Goal: Entertainment & Leisure: Consume media (video, audio)

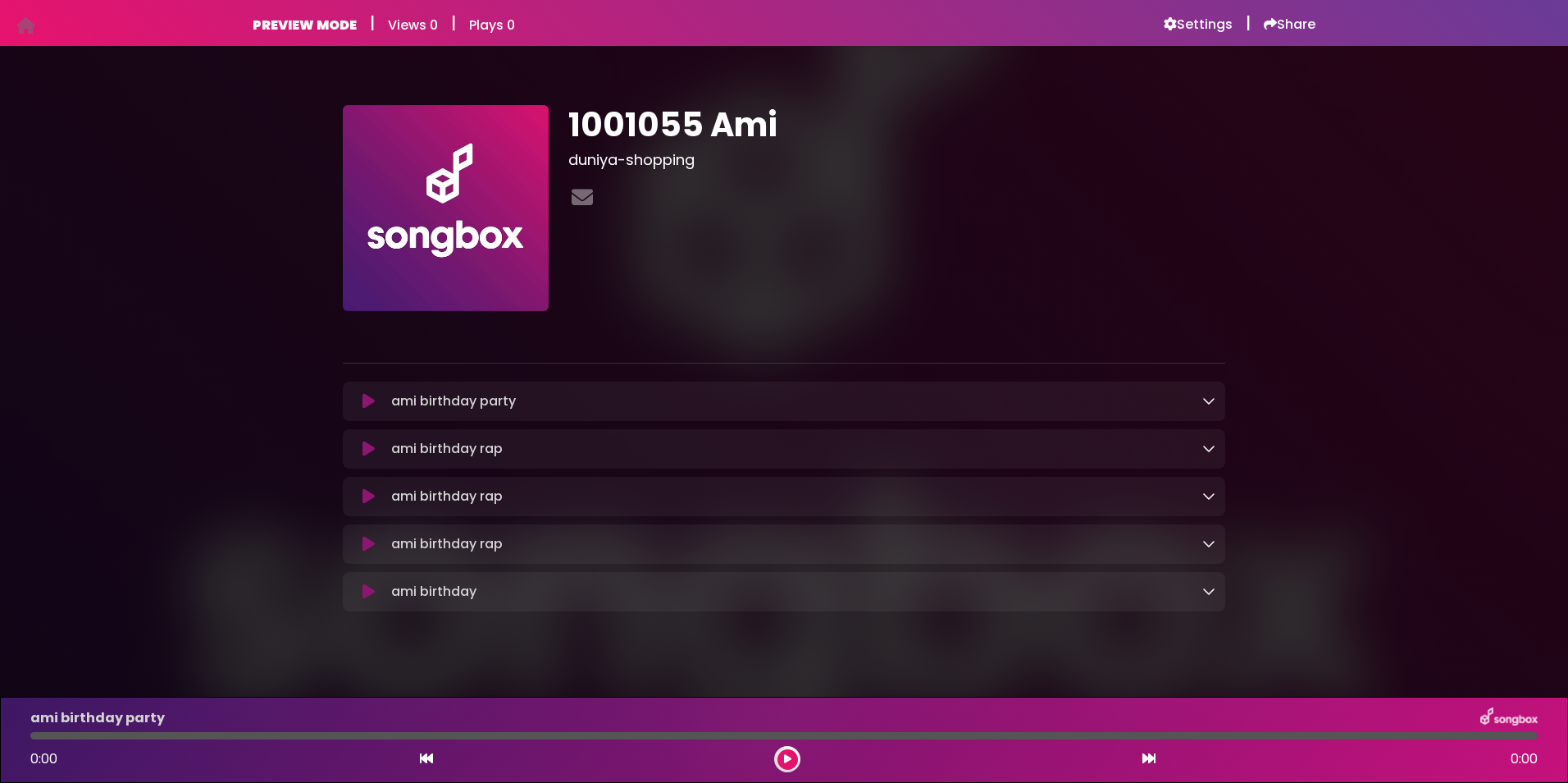
scroll to position [23, 0]
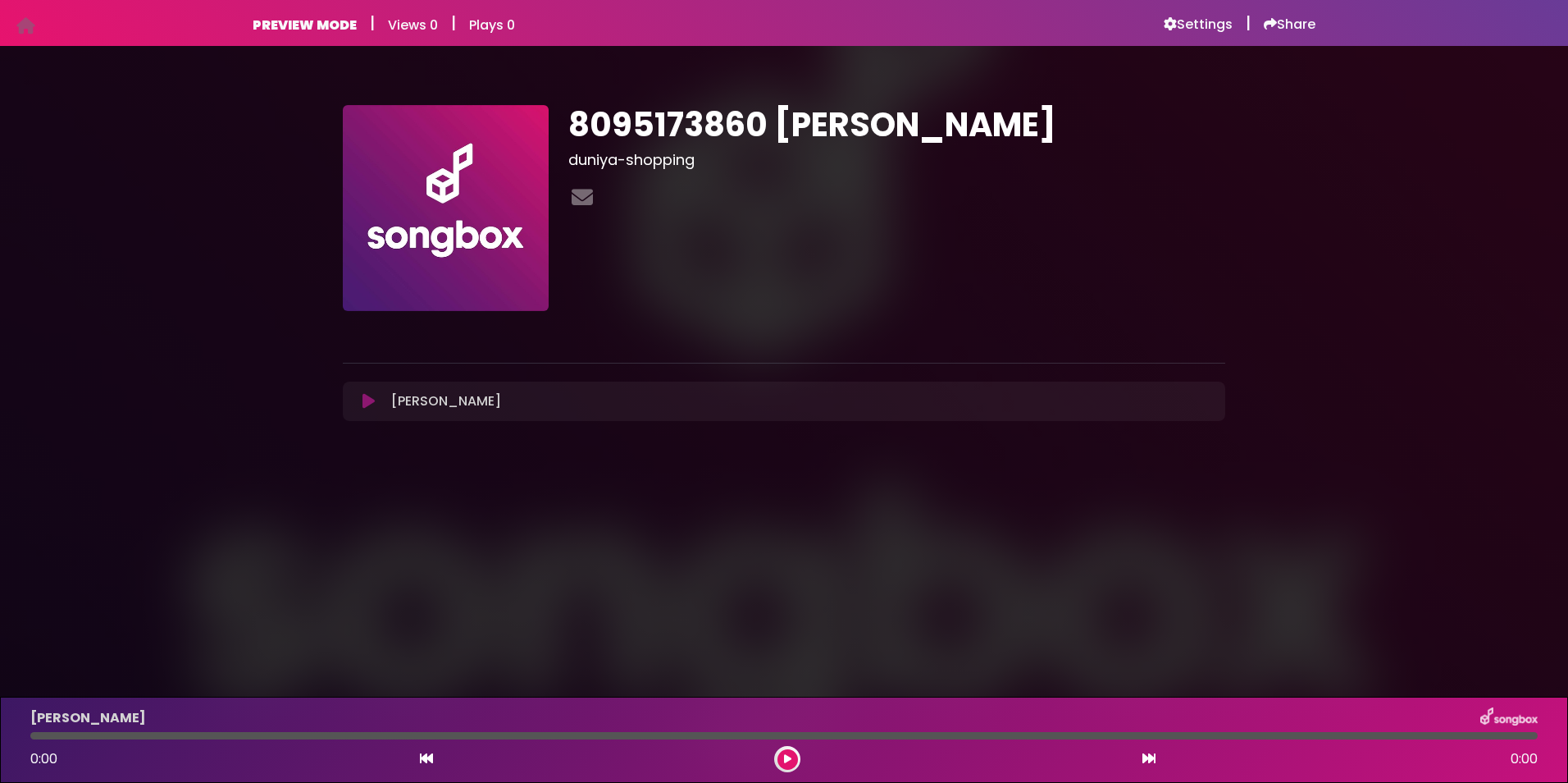
click at [746, 409] on div "Ankita Loading Track..." at bounding box center [800, 401] width 831 height 20
click at [364, 400] on icon at bounding box center [368, 401] width 12 height 16
click at [790, 753] on button at bounding box center [788, 759] width 21 height 21
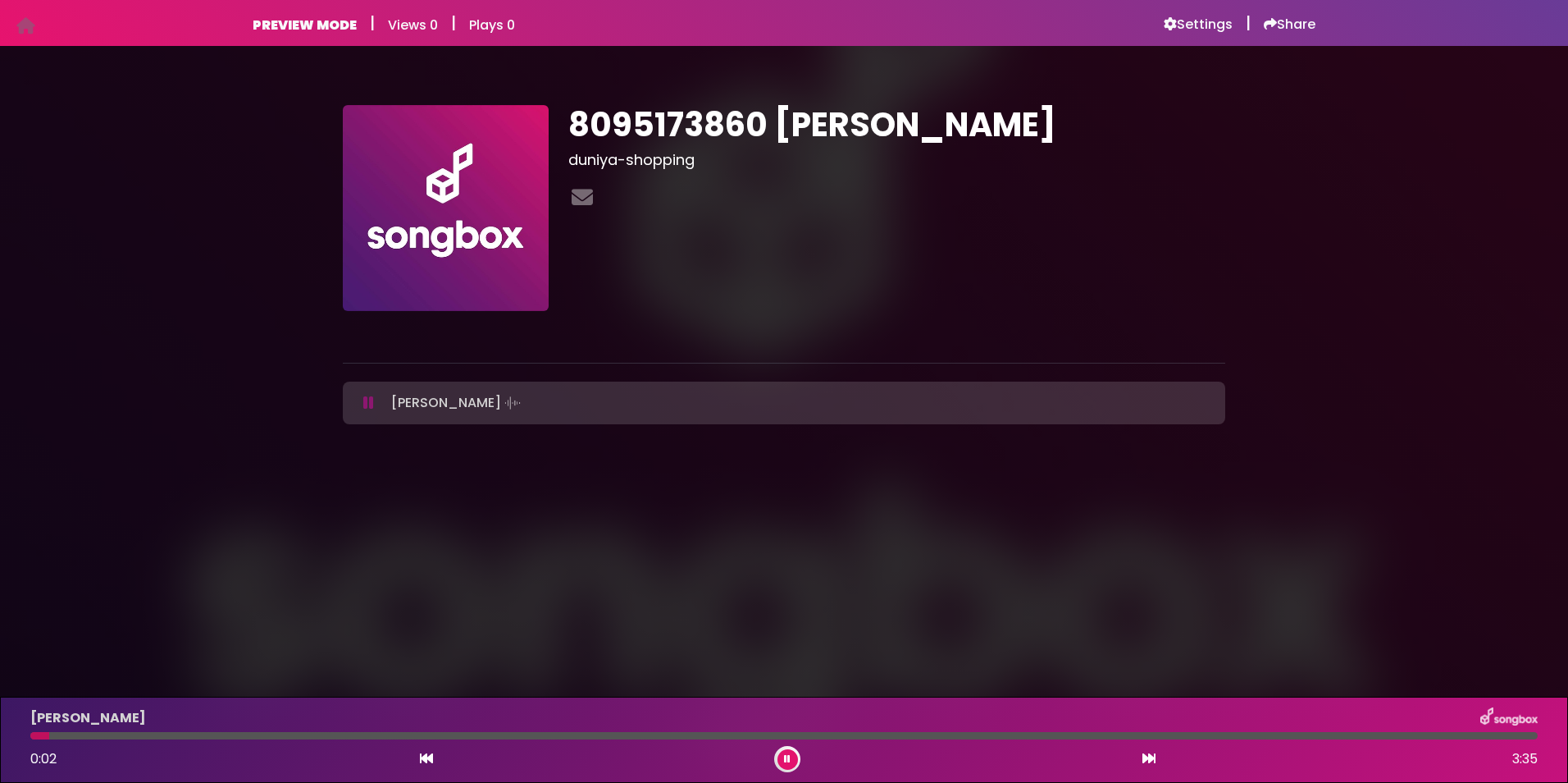
click at [790, 753] on button at bounding box center [788, 759] width 21 height 21
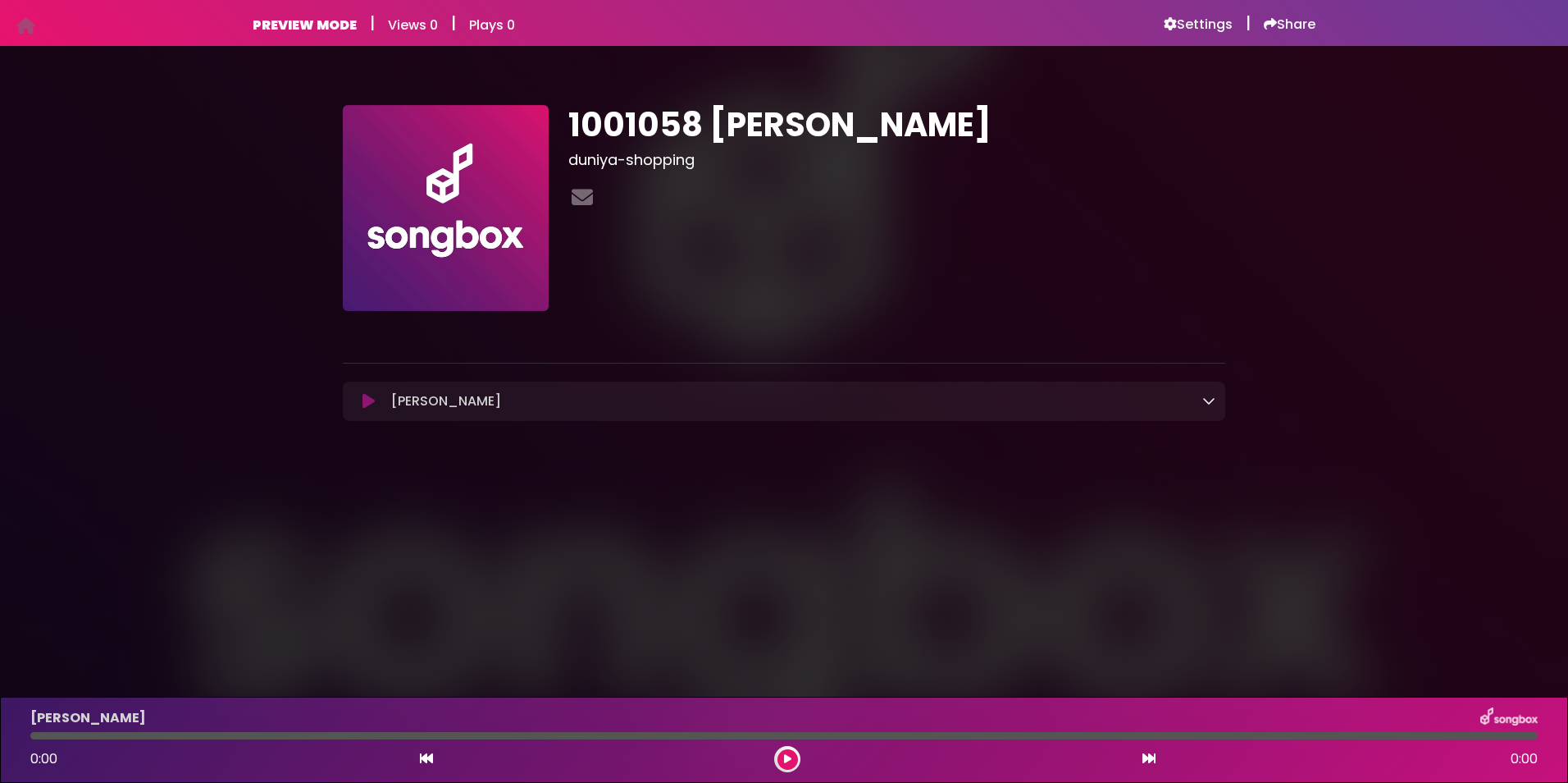
click at [367, 404] on icon at bounding box center [368, 401] width 12 height 16
click at [367, 399] on icon at bounding box center [368, 401] width 12 height 16
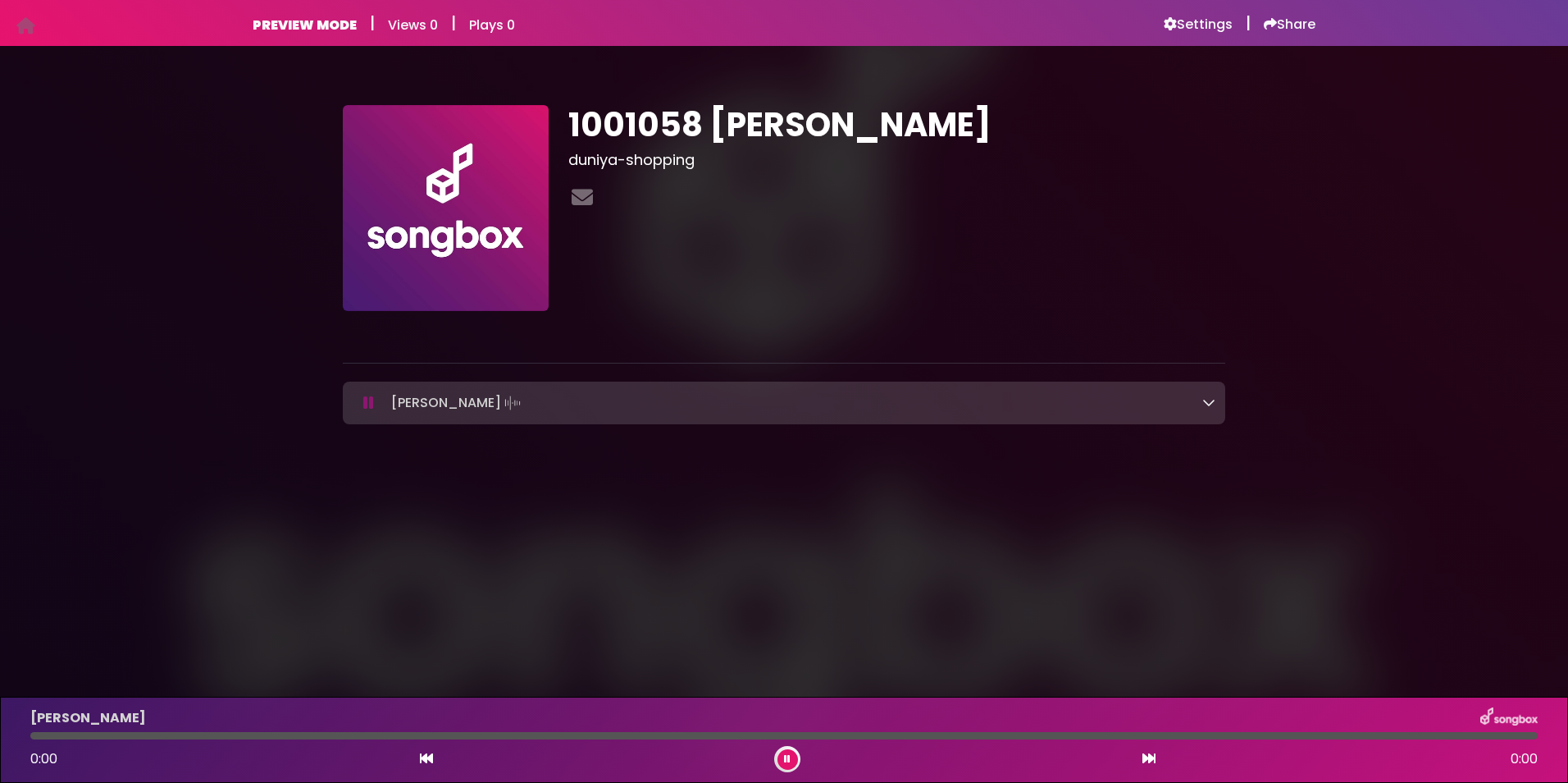
click at [1209, 401] on icon at bounding box center [1209, 402] width 13 height 13
